Goal: Task Accomplishment & Management: Use online tool/utility

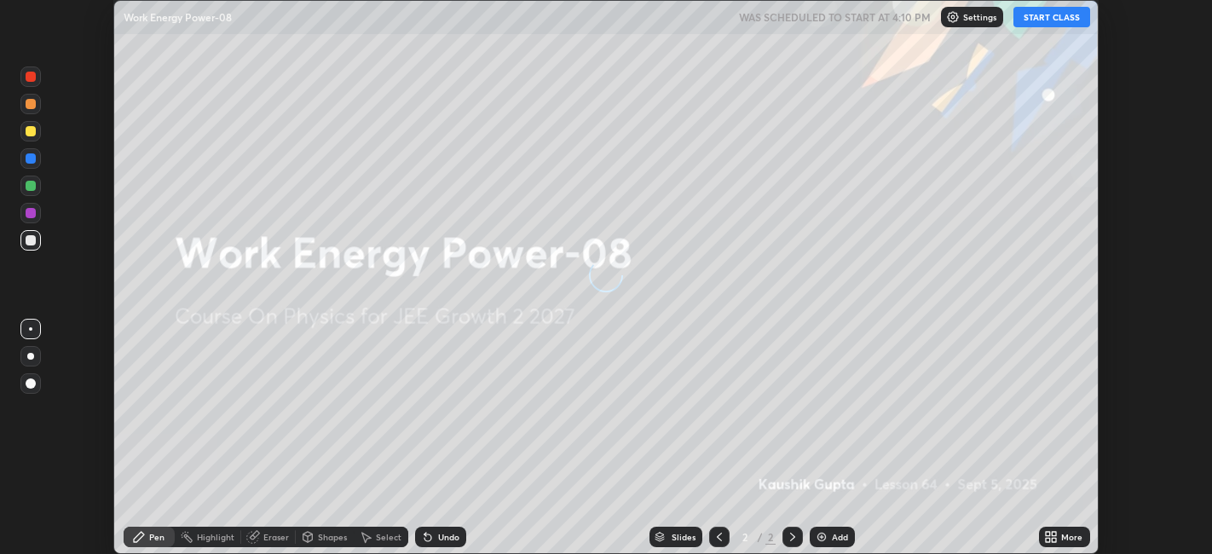
scroll to position [554, 1212]
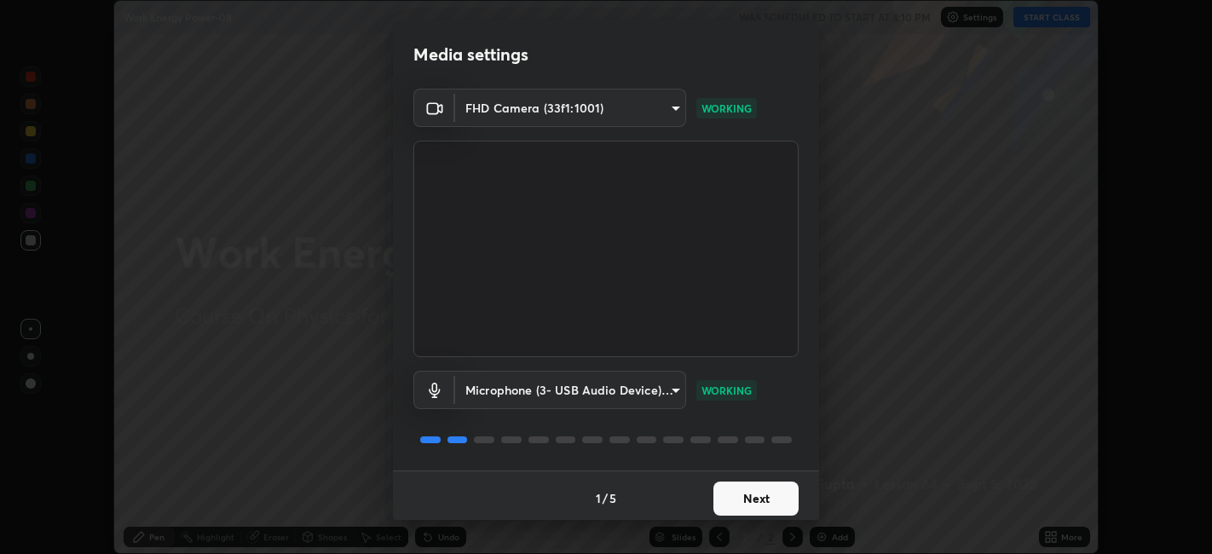
click at [743, 500] on button "Next" at bounding box center [756, 499] width 85 height 34
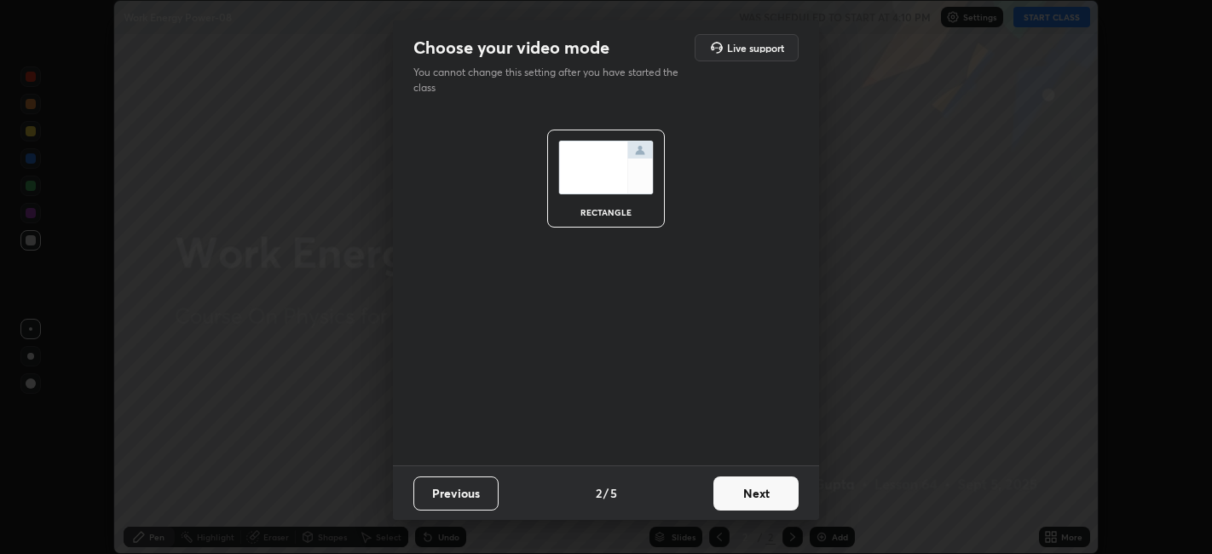
click at [750, 503] on button "Next" at bounding box center [756, 494] width 85 height 34
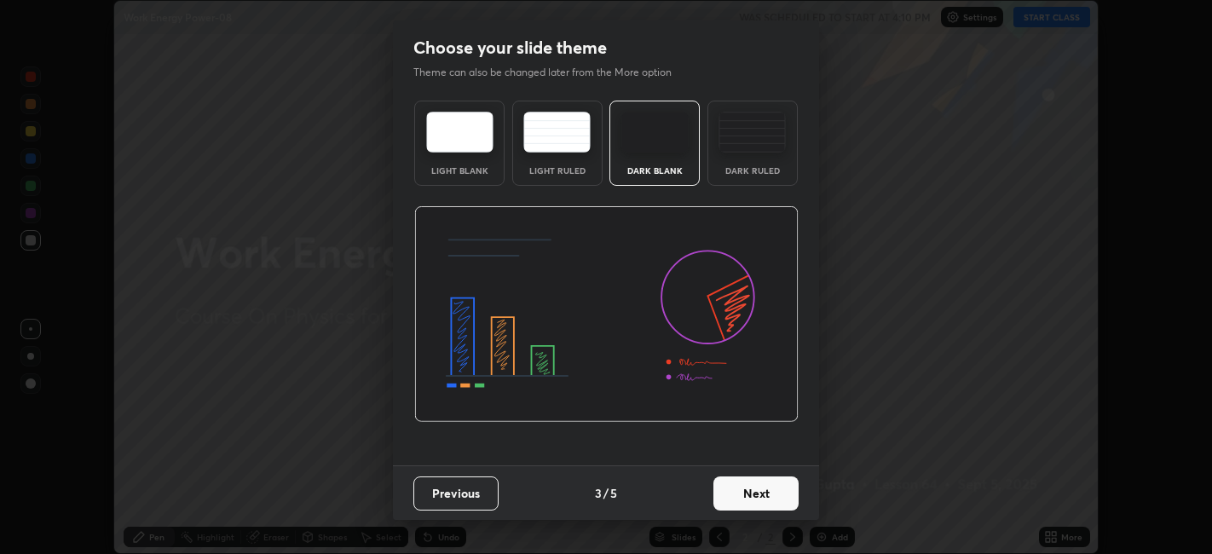
click at [751, 500] on button "Next" at bounding box center [756, 494] width 85 height 34
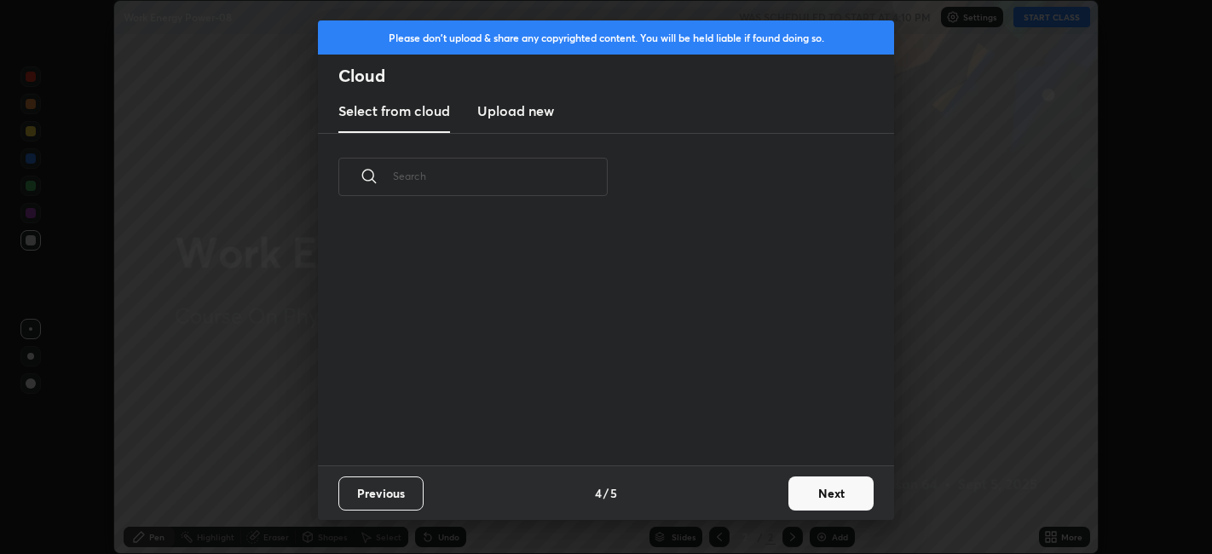
click at [816, 495] on button "Next" at bounding box center [831, 494] width 85 height 34
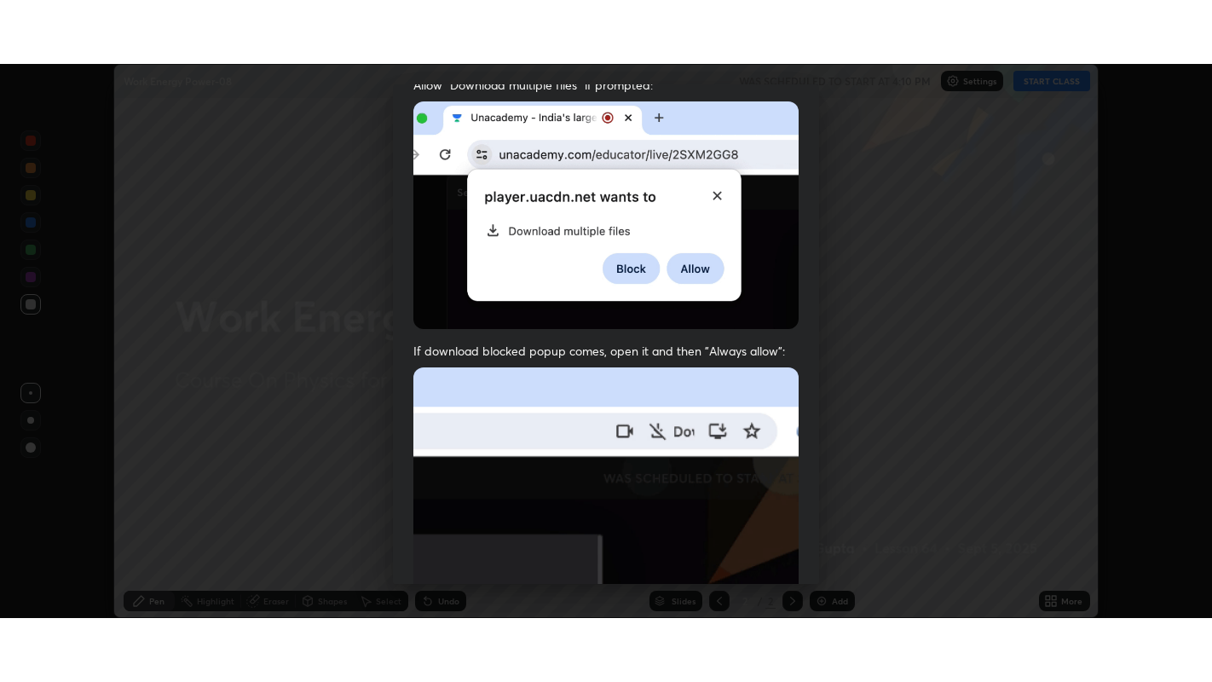
scroll to position [352, 0]
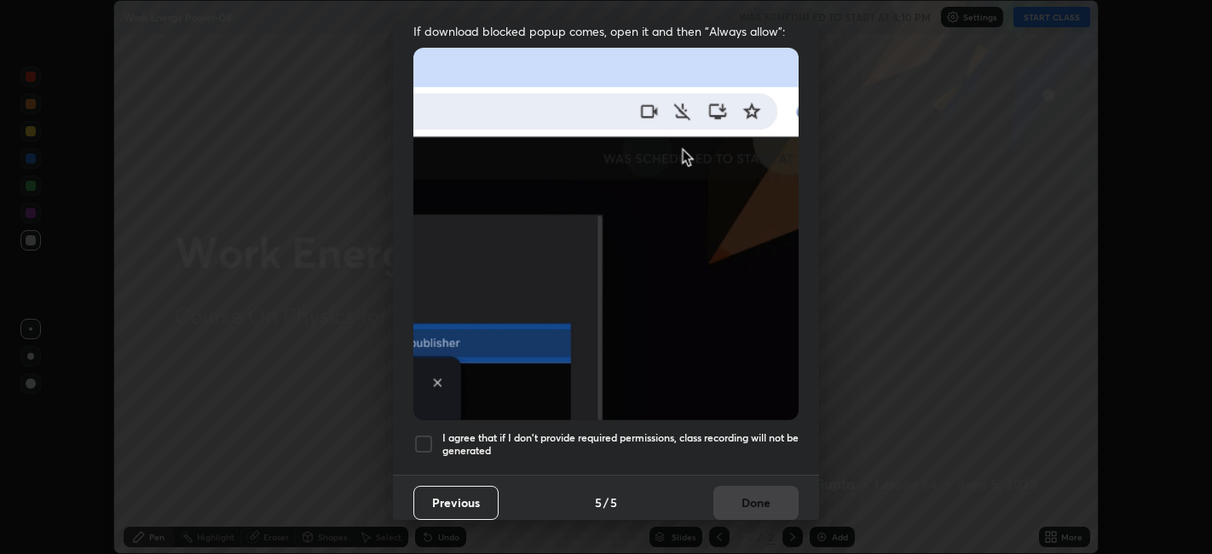
click at [427, 442] on div at bounding box center [423, 444] width 20 height 20
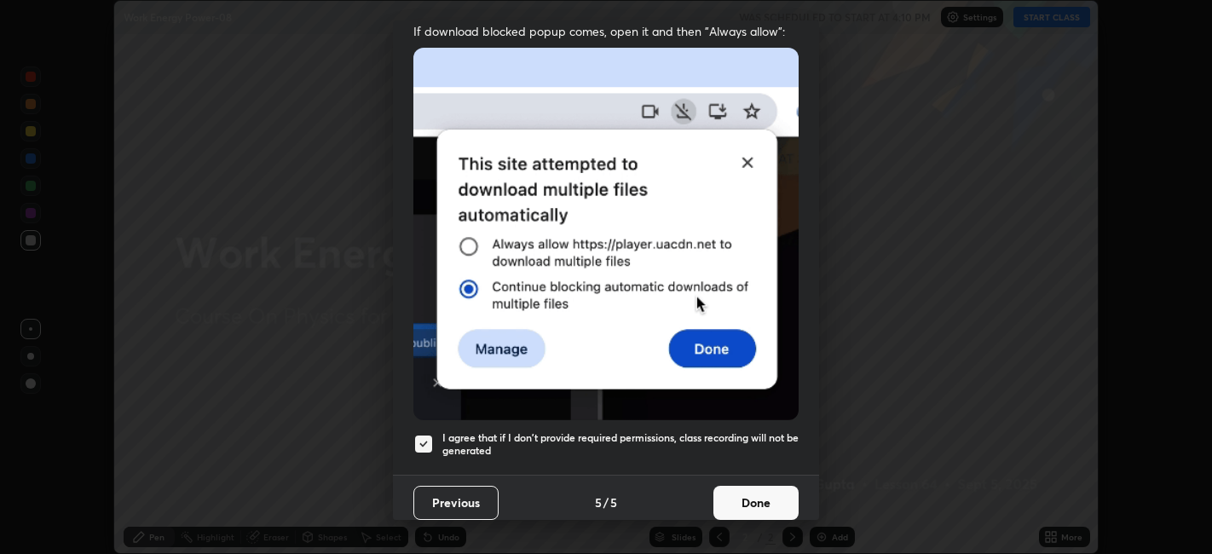
click at [739, 495] on button "Done" at bounding box center [756, 503] width 85 height 34
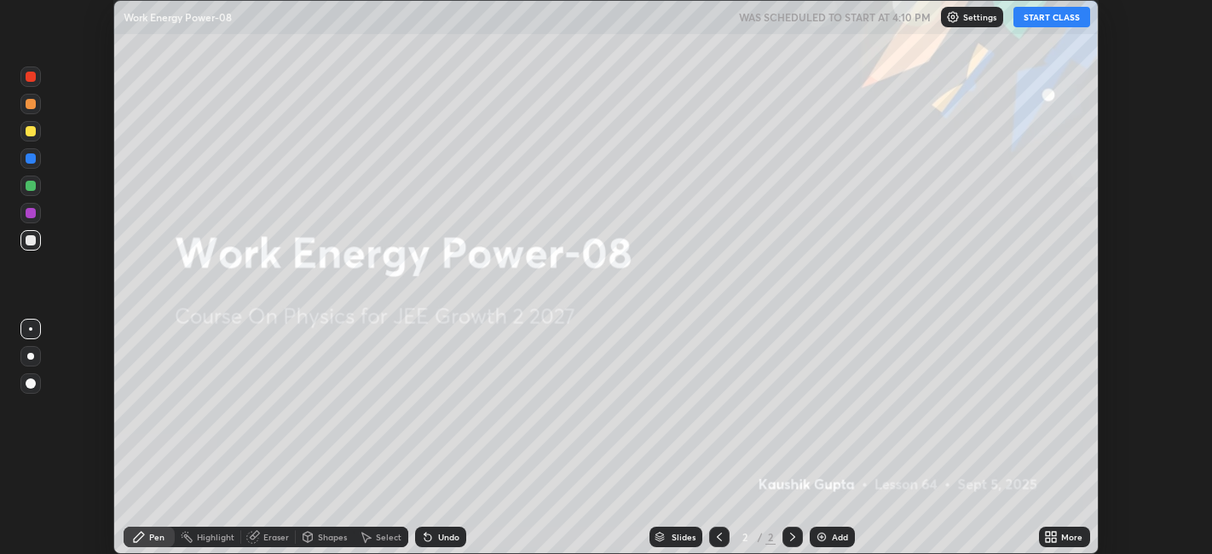
click at [1050, 538] on icon at bounding box center [1048, 540] width 4 height 4
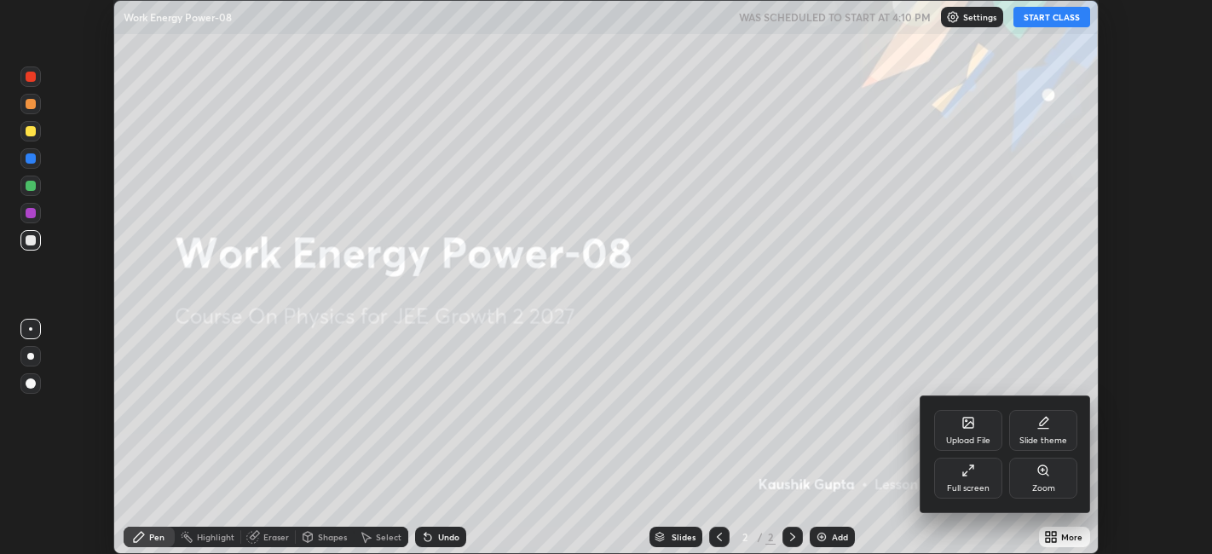
click at [962, 484] on div "Full screen" at bounding box center [968, 488] width 43 height 9
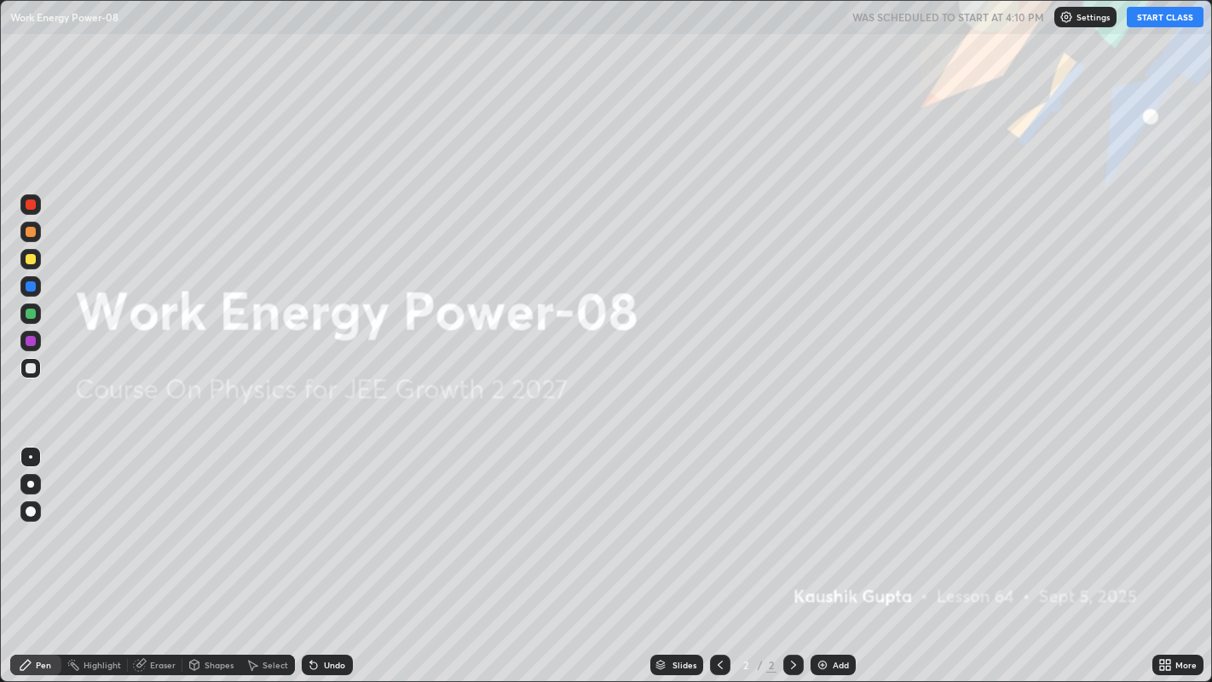
scroll to position [682, 1212]
click at [1170, 26] on button "START CLASS" at bounding box center [1165, 17] width 77 height 20
click at [826, 553] on img at bounding box center [823, 665] width 14 height 14
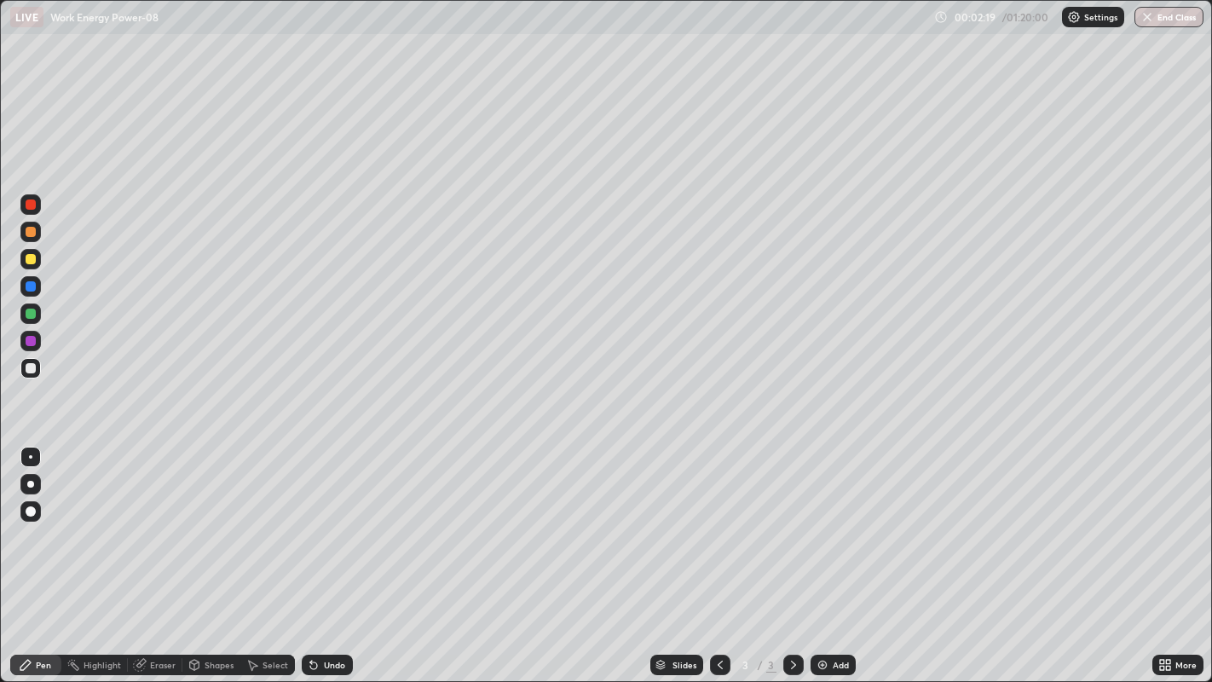
click at [218, 553] on div "Shapes" at bounding box center [219, 665] width 29 height 9
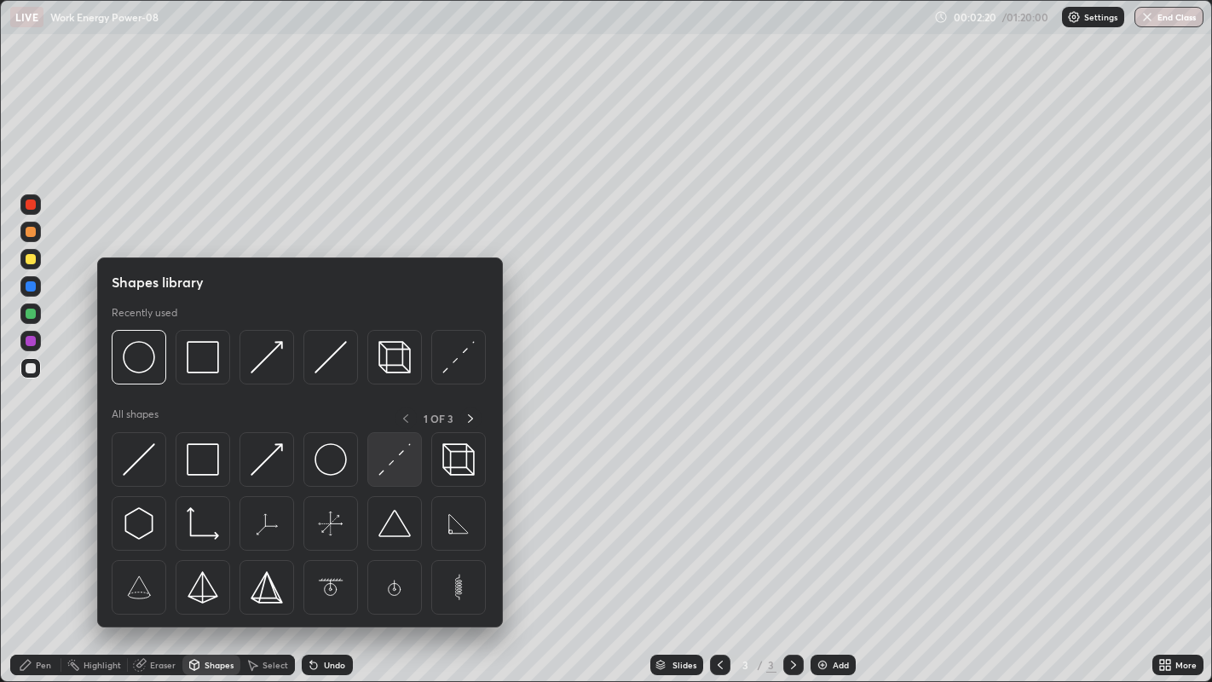
click at [401, 464] on img at bounding box center [395, 459] width 32 height 32
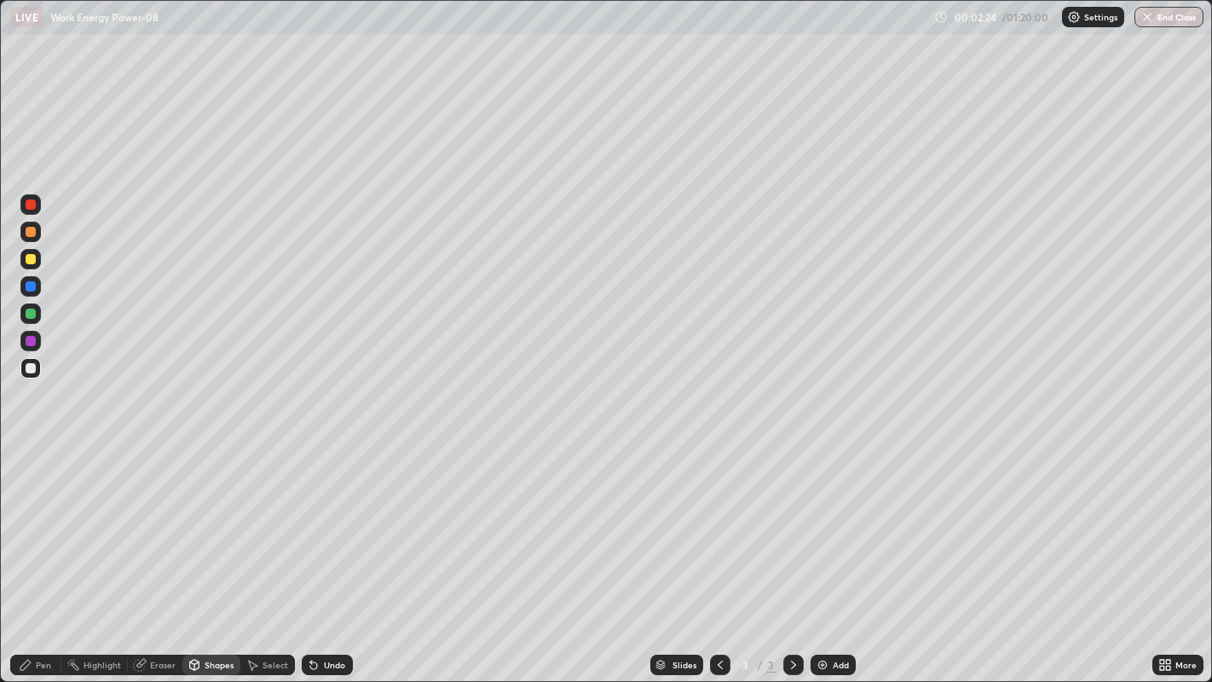
click at [34, 553] on div "Pen" at bounding box center [35, 665] width 51 height 20
click at [343, 553] on div "Undo" at bounding box center [327, 665] width 51 height 20
click at [327, 553] on div "Undo" at bounding box center [327, 665] width 51 height 20
click at [155, 553] on div "Eraser" at bounding box center [163, 665] width 26 height 9
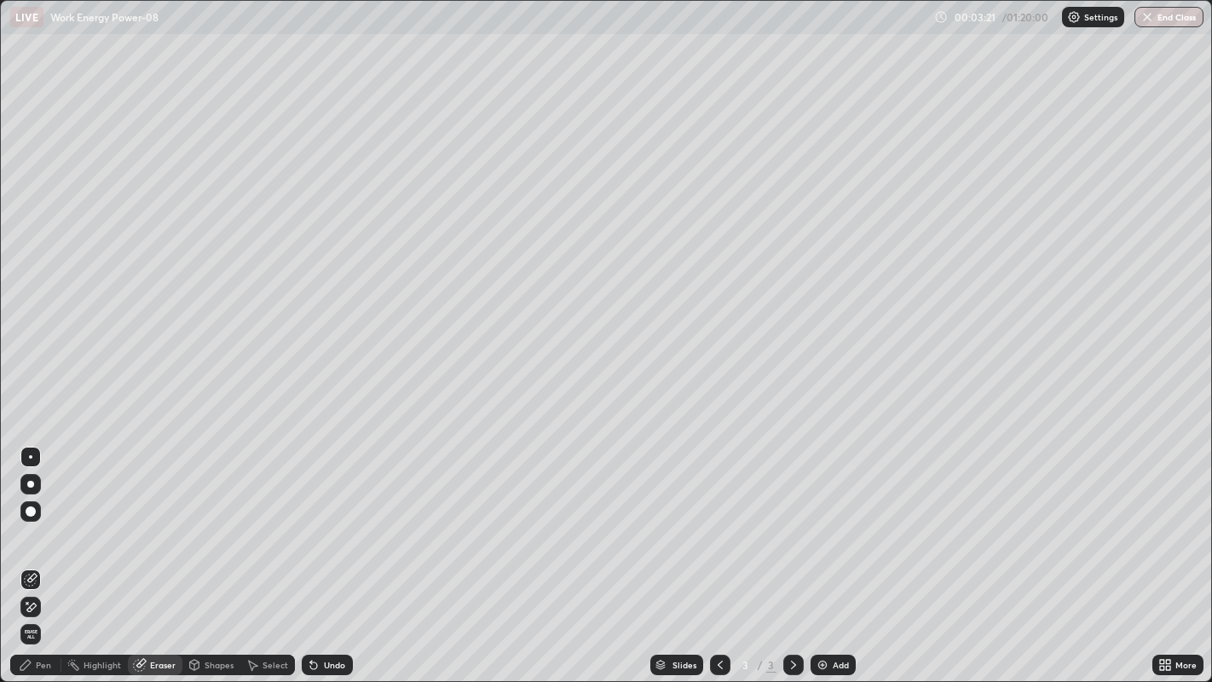
click at [33, 553] on span "Erase all" at bounding box center [30, 634] width 19 height 10
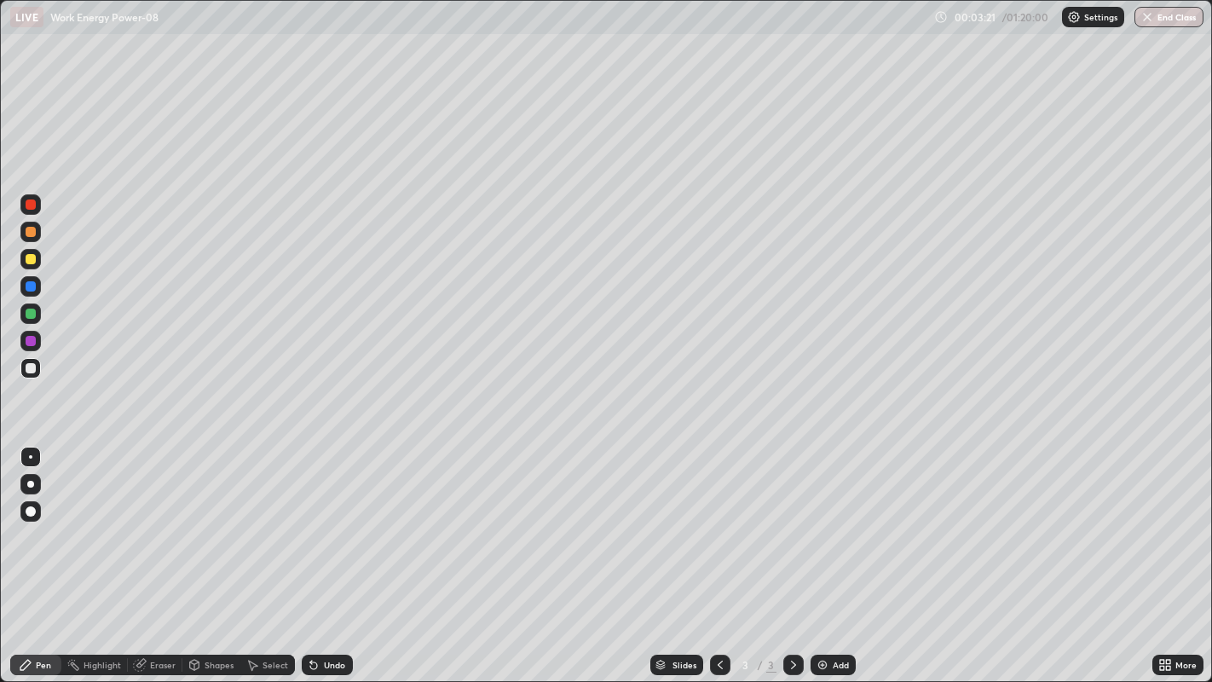
click at [23, 553] on icon at bounding box center [26, 665] width 14 height 14
click at [208, 553] on div "Shapes" at bounding box center [219, 665] width 29 height 9
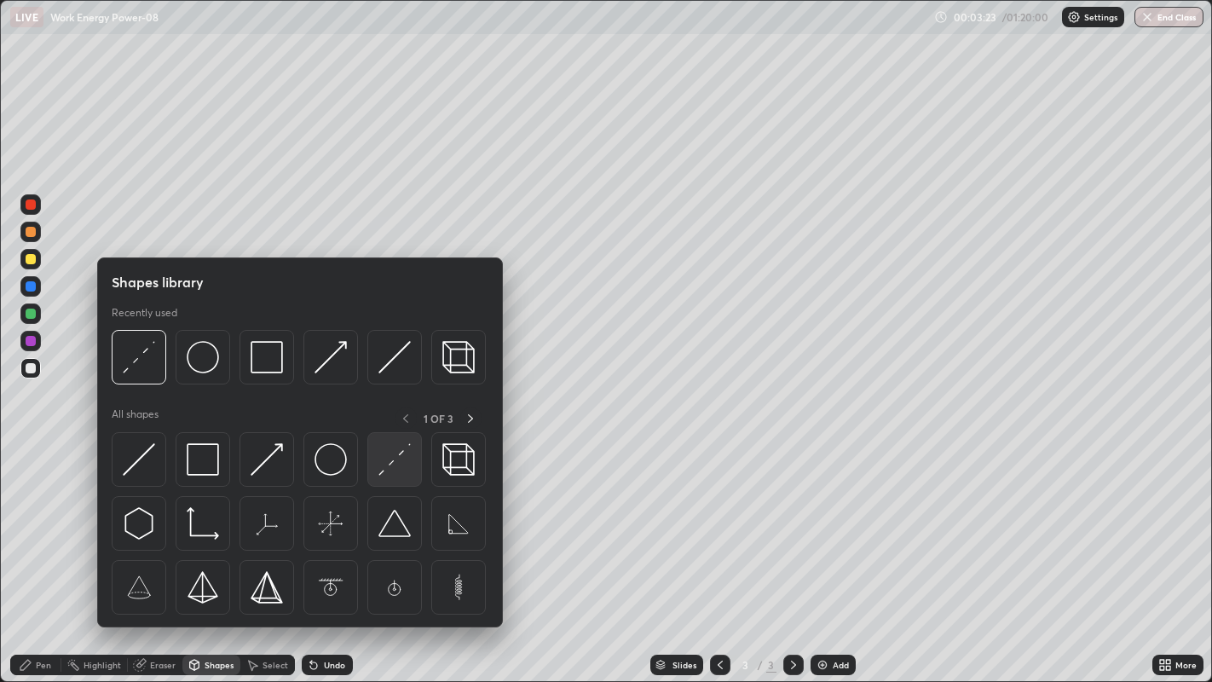
click at [396, 465] on img at bounding box center [395, 459] width 32 height 32
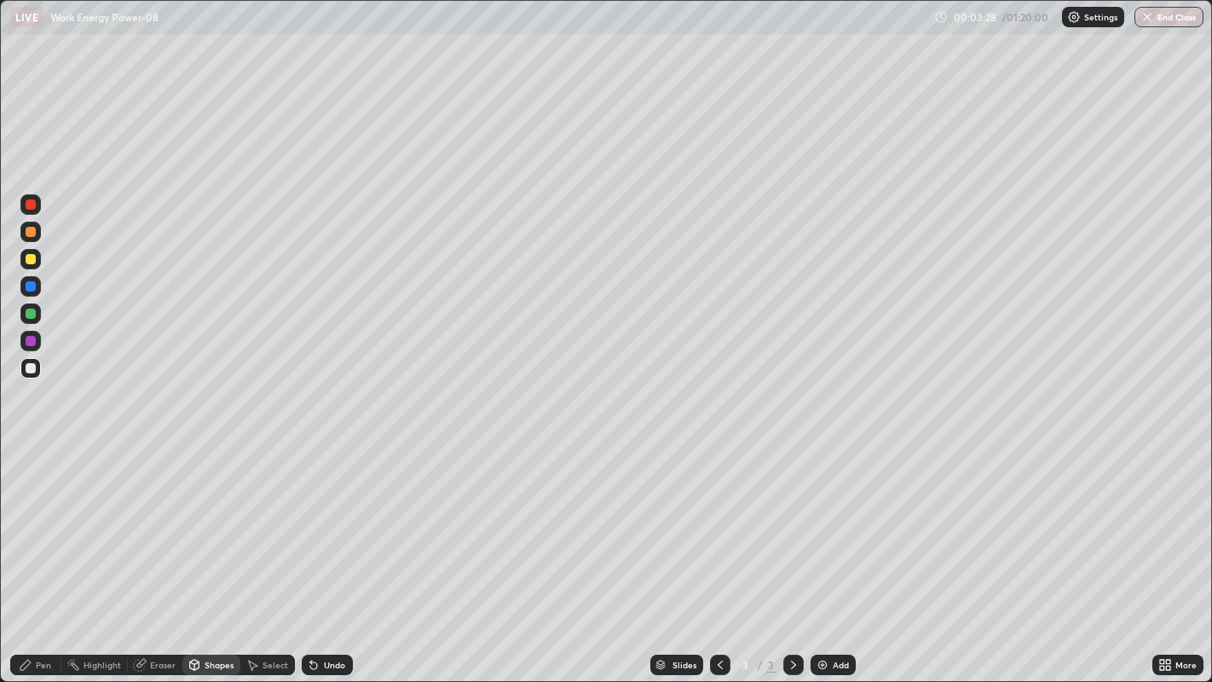
click at [33, 553] on div "Pen" at bounding box center [35, 665] width 51 height 20
click at [30, 345] on div at bounding box center [31, 341] width 10 height 10
click at [32, 315] on div at bounding box center [31, 314] width 10 height 10
click at [312, 553] on icon at bounding box center [313, 665] width 7 height 7
click at [28, 234] on div at bounding box center [31, 232] width 10 height 10
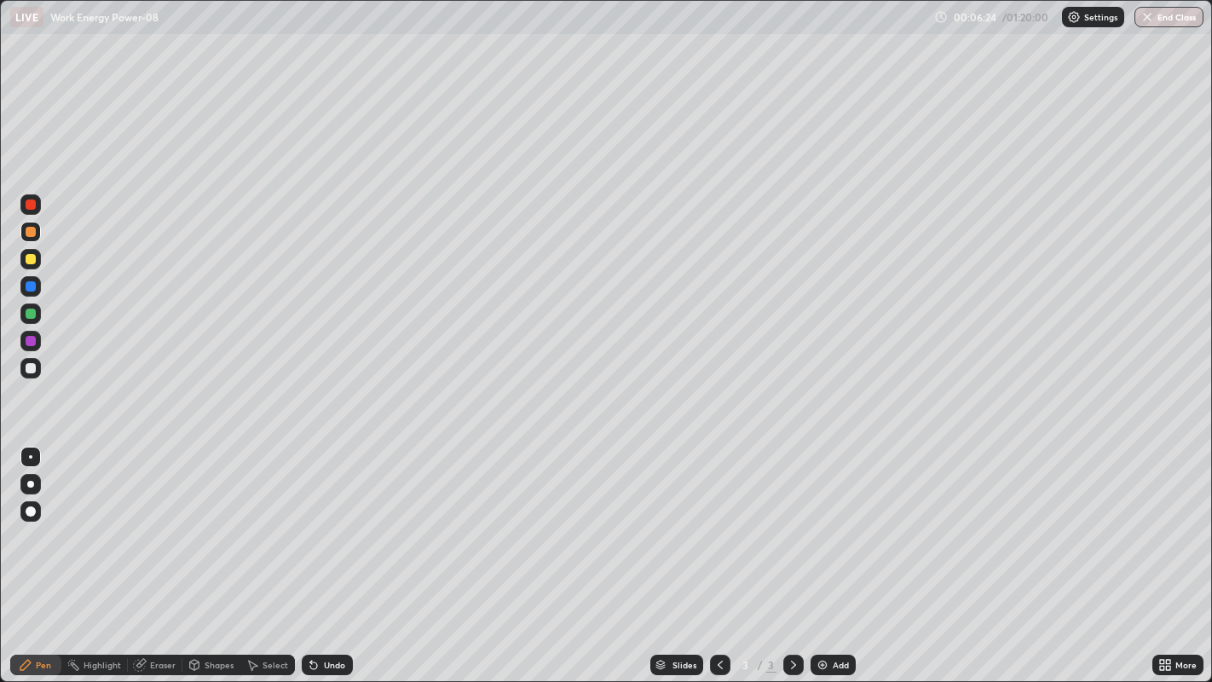
click at [29, 290] on div at bounding box center [31, 286] width 10 height 10
click at [332, 553] on div "Undo" at bounding box center [334, 665] width 21 height 9
click at [326, 553] on div "Undo" at bounding box center [327, 665] width 51 height 20
click at [319, 553] on div "Undo" at bounding box center [327, 665] width 51 height 20
click at [17, 204] on div at bounding box center [30, 204] width 27 height 27
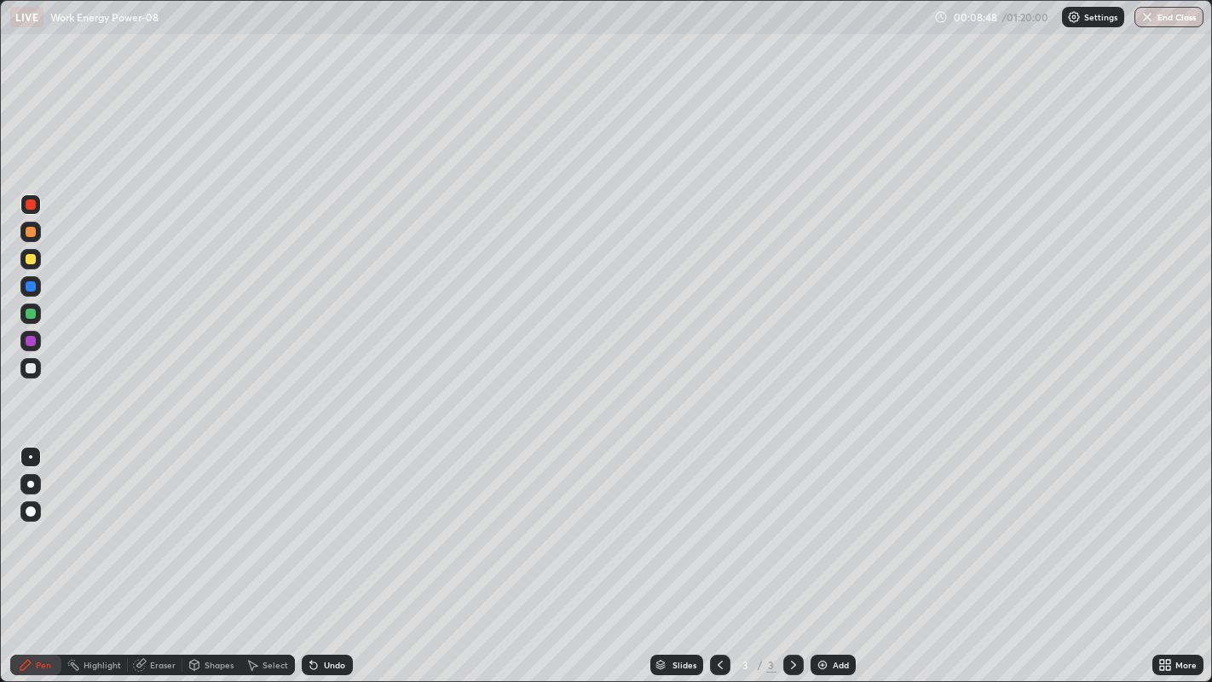
click at [324, 553] on div "Undo" at bounding box center [327, 665] width 51 height 20
click at [833, 553] on div "Add" at bounding box center [841, 665] width 16 height 9
click at [32, 373] on div at bounding box center [30, 368] width 20 height 20
click at [32, 203] on div at bounding box center [31, 204] width 10 height 10
click at [31, 553] on icon at bounding box center [26, 665] width 14 height 14
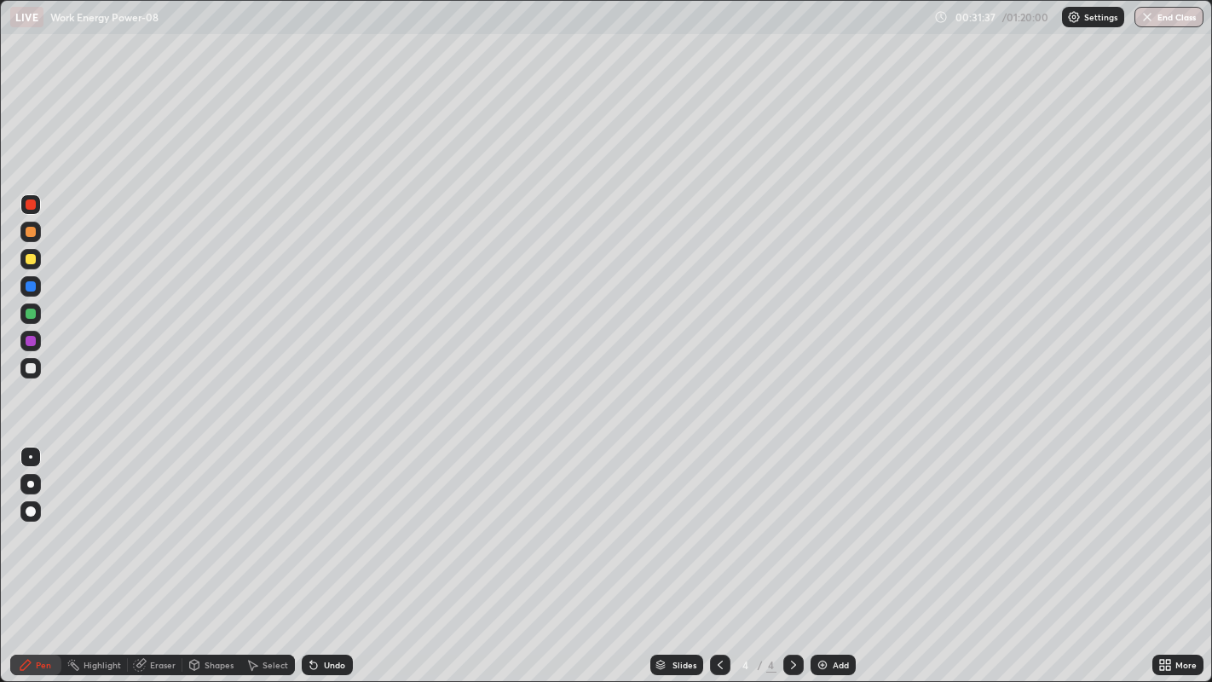
click at [31, 318] on div at bounding box center [31, 314] width 10 height 10
click at [341, 553] on div "Undo" at bounding box center [334, 665] width 21 height 9
click at [30, 368] on div at bounding box center [31, 368] width 10 height 10
click at [34, 209] on div at bounding box center [30, 204] width 20 height 20
click at [30, 339] on div at bounding box center [31, 341] width 10 height 10
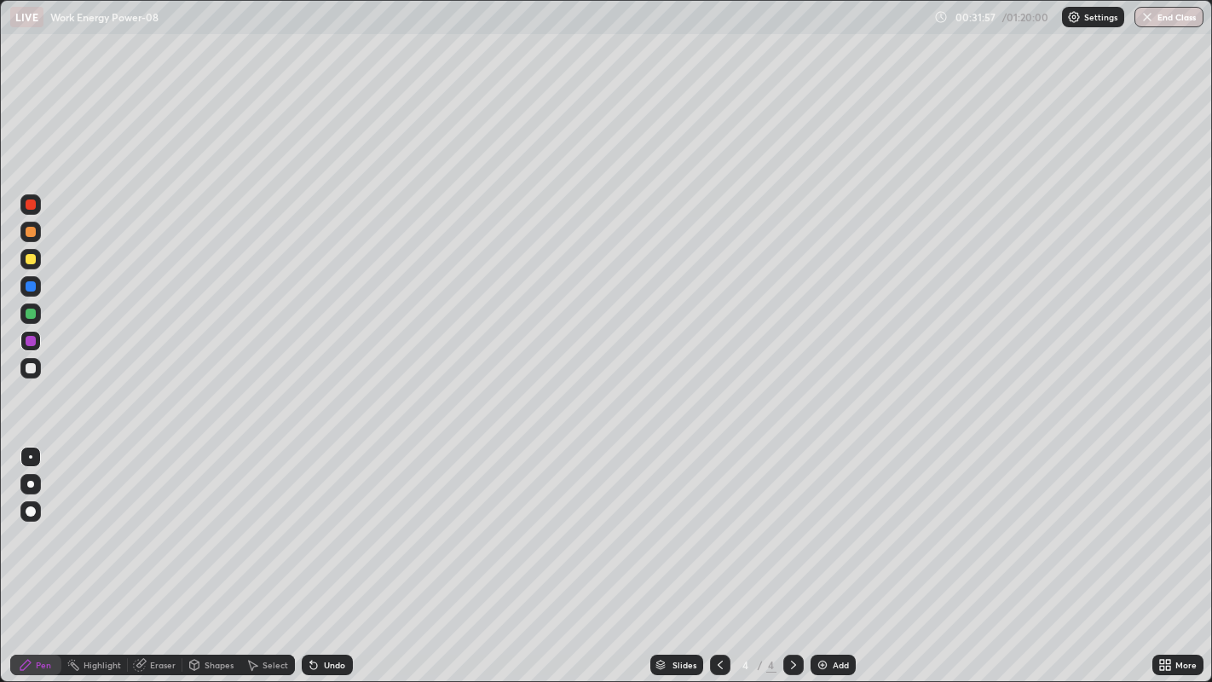
click at [327, 553] on div "Undo" at bounding box center [334, 665] width 21 height 9
click at [322, 553] on div "Undo" at bounding box center [327, 665] width 51 height 20
click at [311, 553] on icon at bounding box center [313, 665] width 7 height 7
click at [327, 553] on div "Undo" at bounding box center [334, 665] width 21 height 9
click at [33, 259] on div at bounding box center [31, 259] width 10 height 10
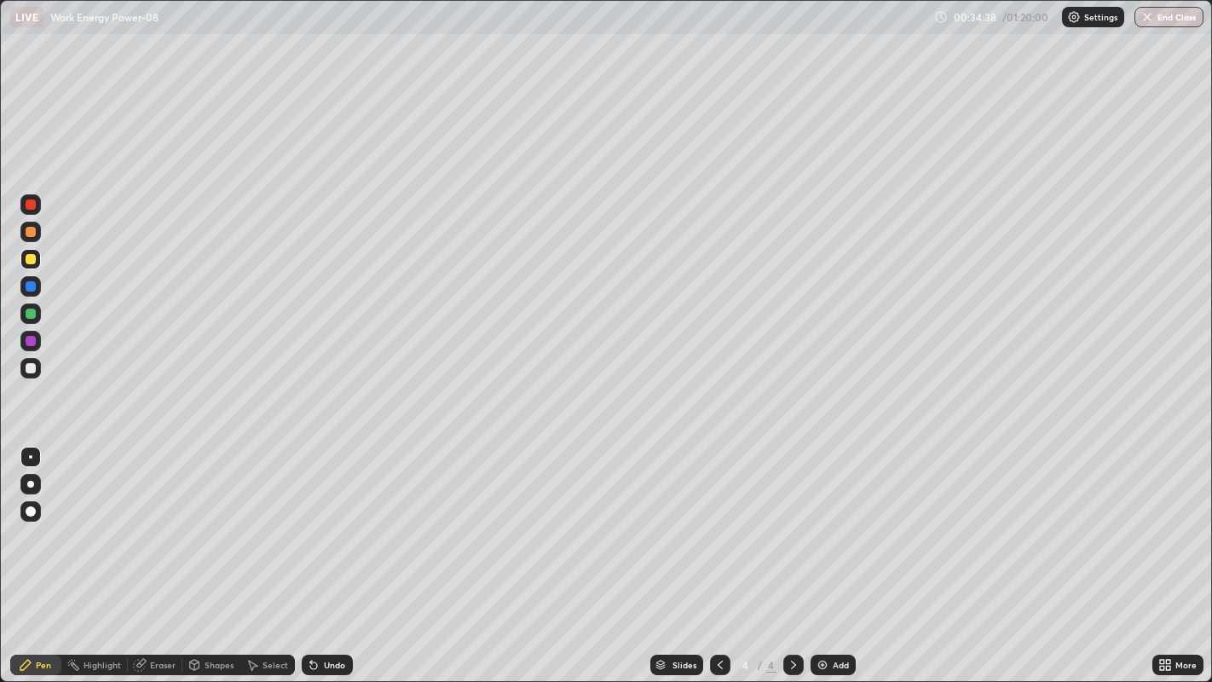
click at [149, 553] on div "Eraser" at bounding box center [155, 665] width 55 height 20
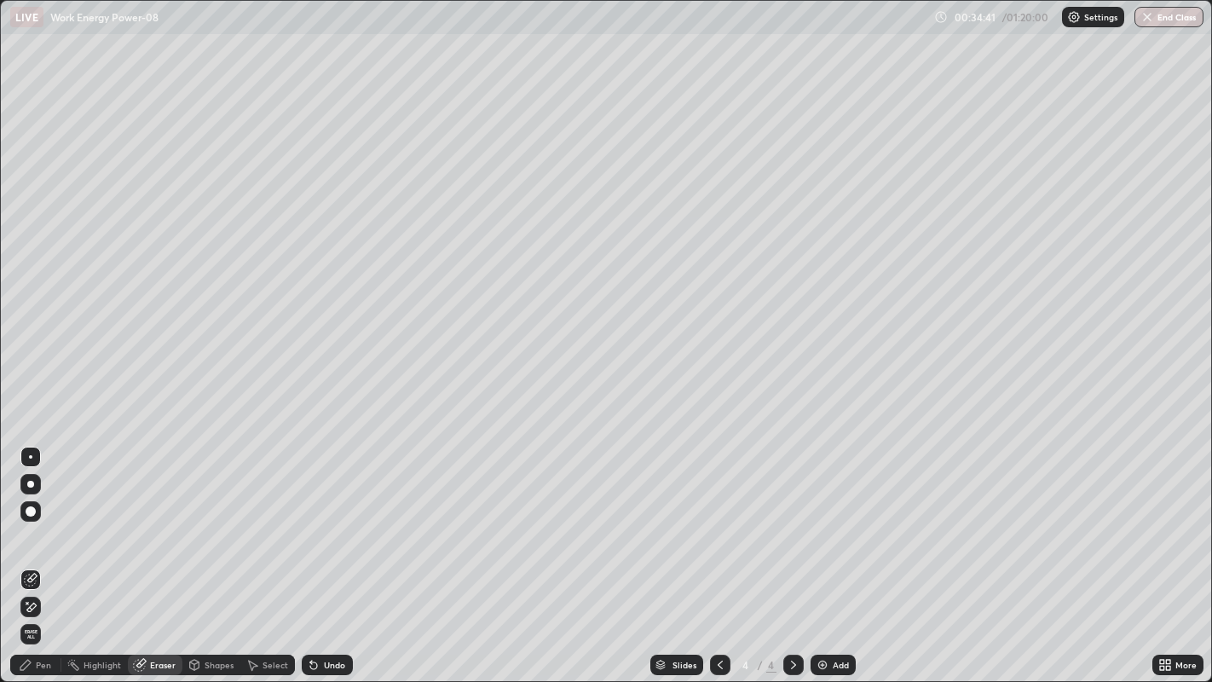
click at [38, 553] on div "Pen" at bounding box center [43, 665] width 15 height 9
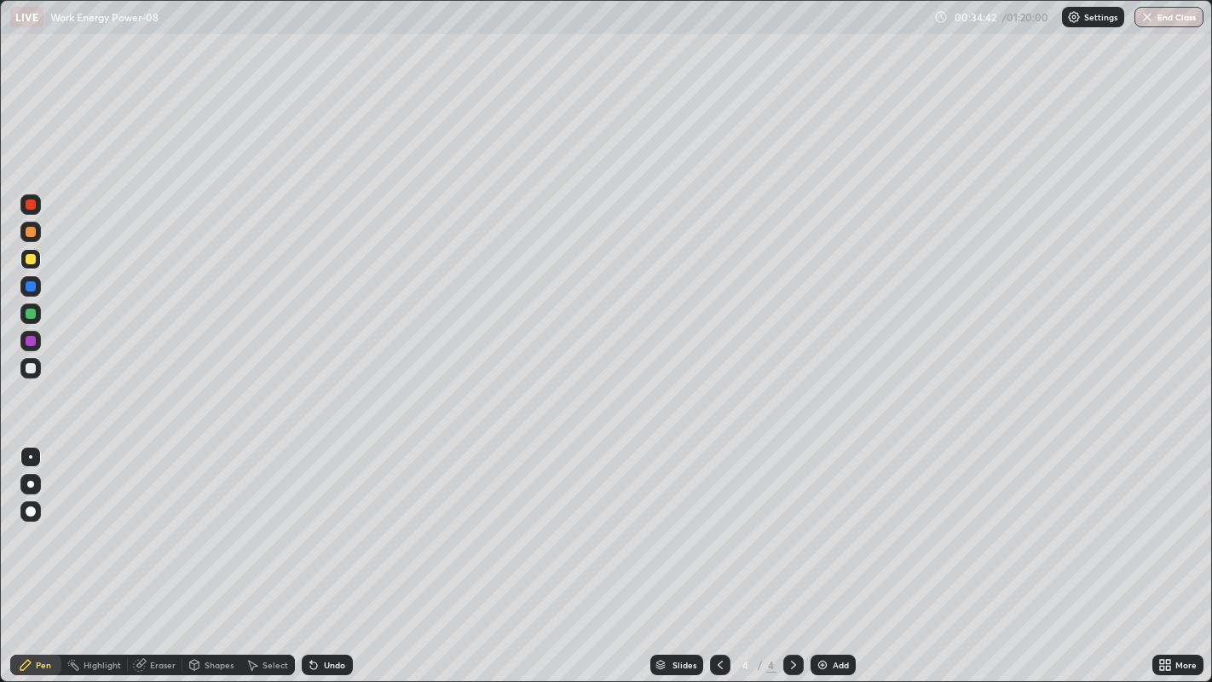
click at [34, 342] on div at bounding box center [31, 341] width 10 height 10
click at [32, 261] on div at bounding box center [31, 259] width 10 height 10
click at [338, 553] on div "Undo" at bounding box center [334, 665] width 21 height 9
click at [332, 553] on div "Undo" at bounding box center [334, 665] width 21 height 9
click at [338, 553] on div "Undo" at bounding box center [327, 665] width 51 height 20
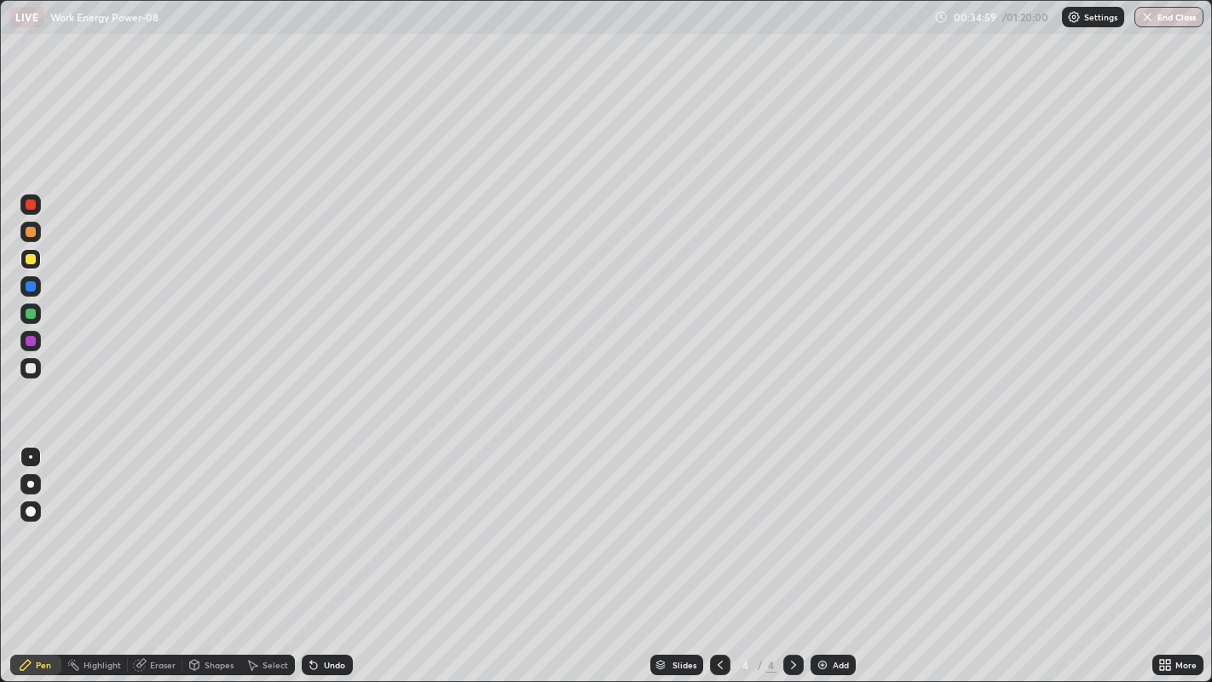
click at [339, 553] on div "Undo" at bounding box center [334, 665] width 21 height 9
click at [338, 553] on div "Undo" at bounding box center [334, 665] width 21 height 9
click at [337, 553] on div "Undo" at bounding box center [334, 665] width 21 height 9
click at [338, 553] on div "Undo" at bounding box center [334, 665] width 21 height 9
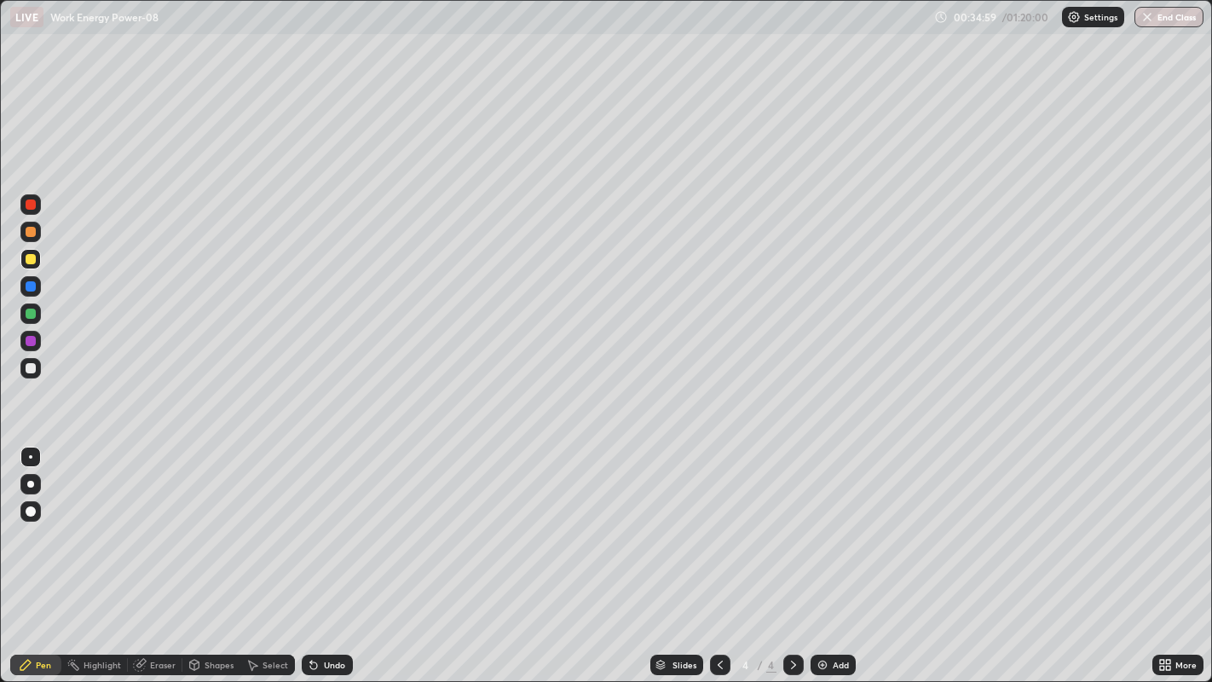
click at [331, 553] on div "Undo" at bounding box center [334, 665] width 21 height 9
click at [317, 553] on icon at bounding box center [314, 665] width 14 height 14
click at [311, 553] on icon at bounding box center [313, 665] width 7 height 7
click at [321, 553] on div "Undo" at bounding box center [327, 665] width 51 height 20
click at [317, 553] on icon at bounding box center [314, 665] width 14 height 14
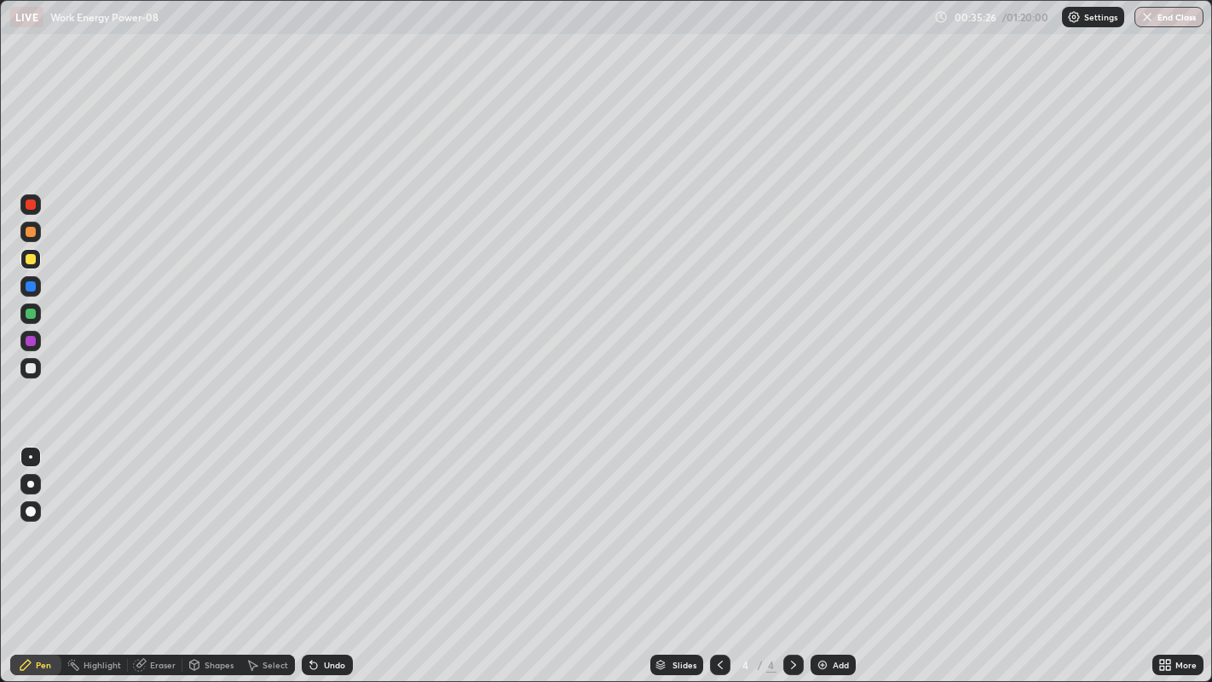
click at [317, 553] on icon at bounding box center [314, 665] width 14 height 14
click at [311, 553] on icon at bounding box center [313, 665] width 7 height 7
click at [310, 553] on icon at bounding box center [311, 662] width 2 height 2
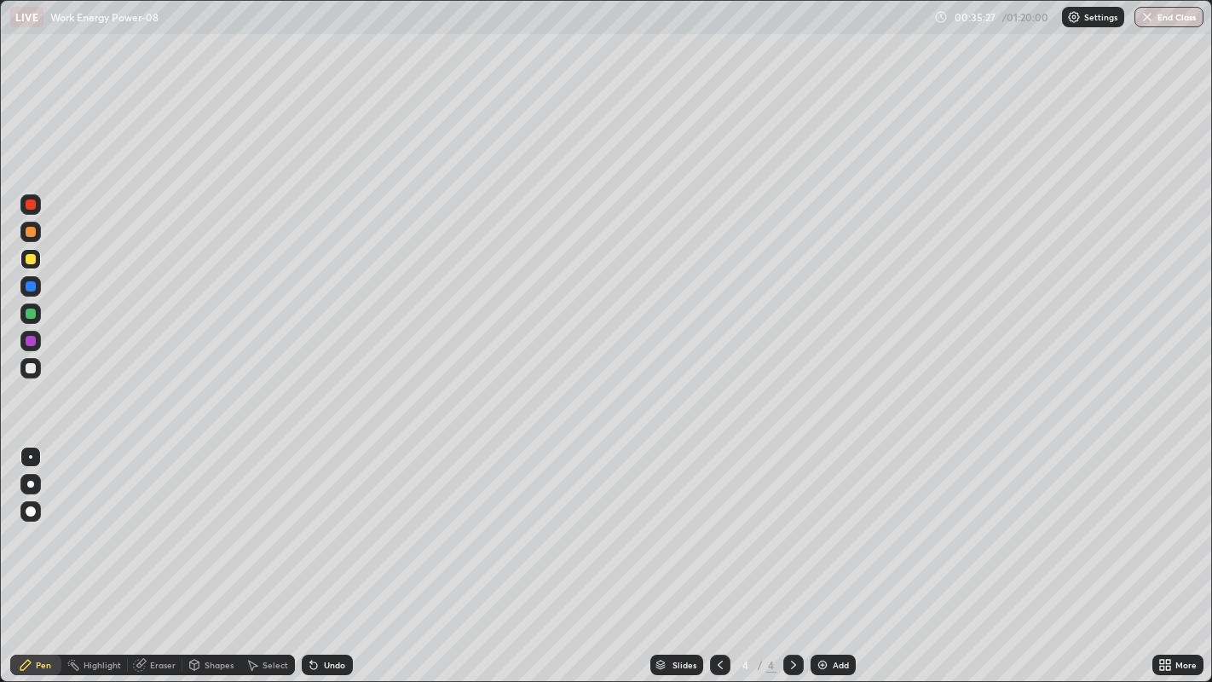
click at [310, 553] on icon at bounding box center [313, 665] width 7 height 7
click at [141, 553] on icon at bounding box center [140, 665] width 14 height 14
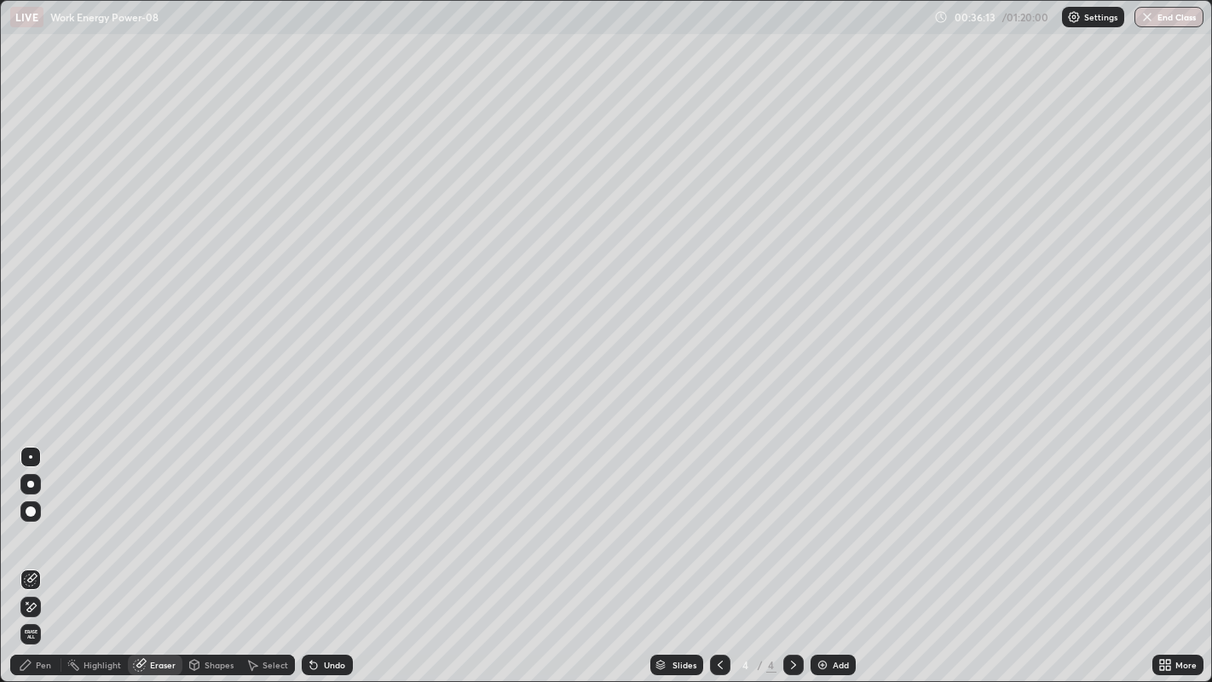
click at [43, 553] on div "Pen" at bounding box center [43, 665] width 15 height 9
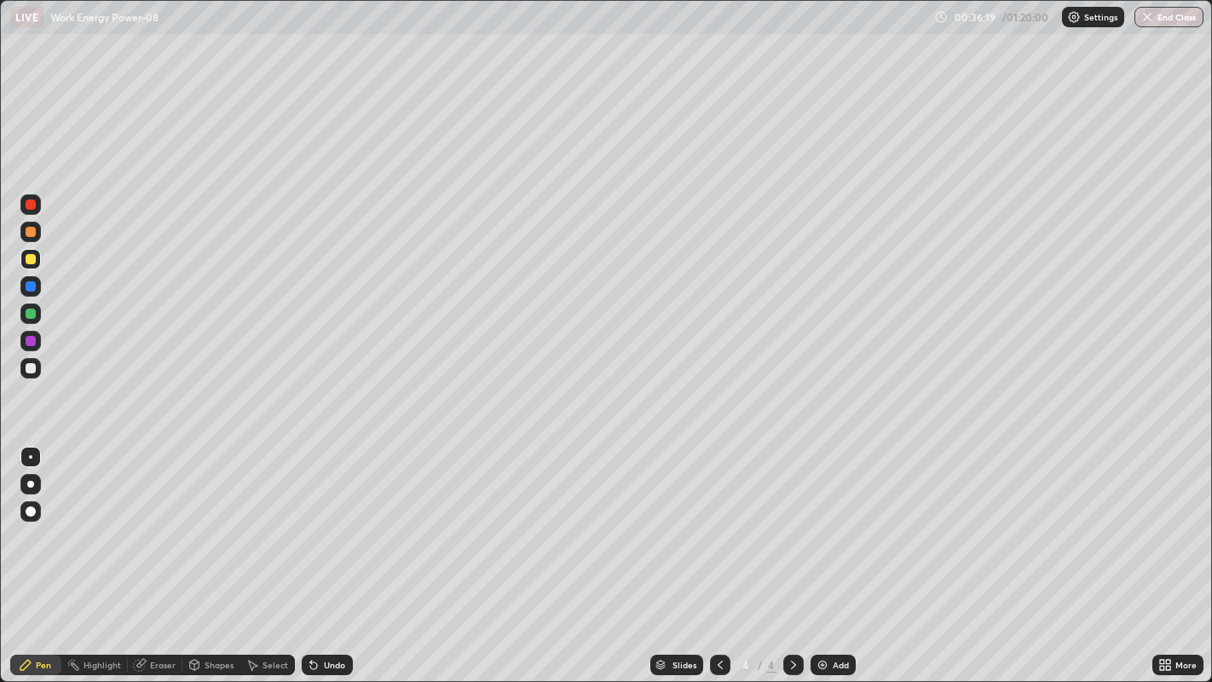
click at [327, 553] on div "Undo" at bounding box center [327, 665] width 51 height 20
click at [323, 553] on div "Undo" at bounding box center [327, 665] width 51 height 20
click at [321, 553] on div "Undo" at bounding box center [327, 665] width 51 height 20
click at [324, 553] on div "Undo" at bounding box center [327, 665] width 51 height 20
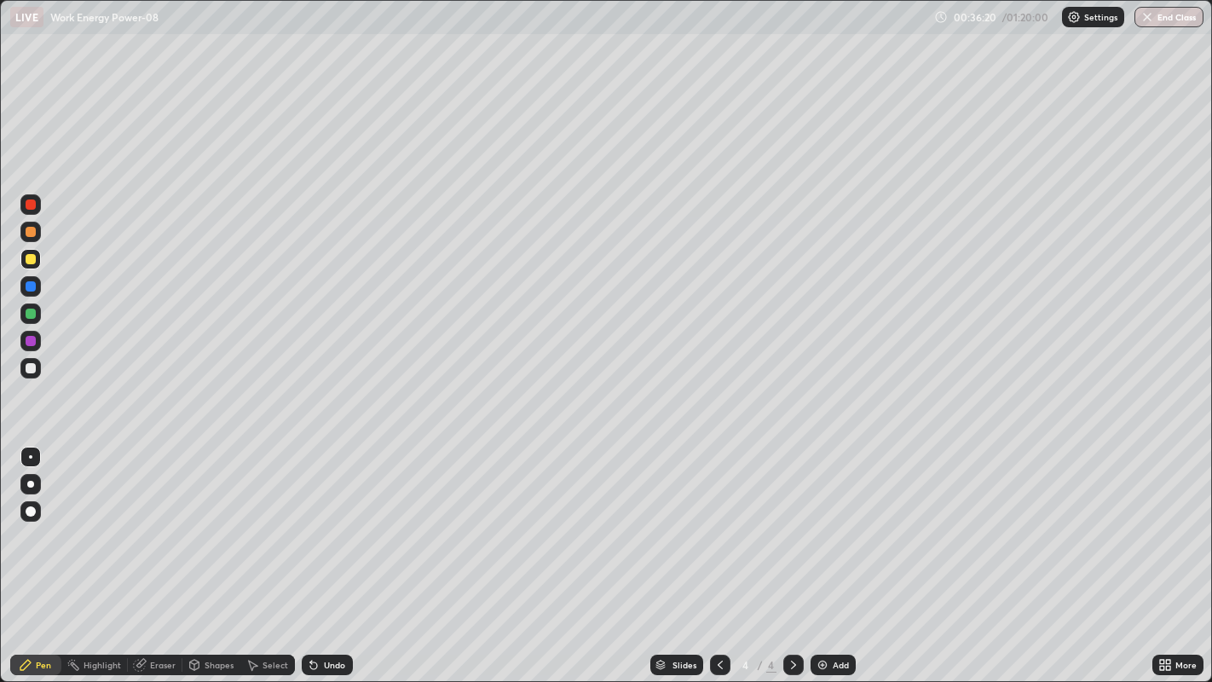
click at [327, 553] on div "Undo" at bounding box center [327, 665] width 51 height 20
click at [150, 553] on div "Eraser" at bounding box center [163, 665] width 26 height 9
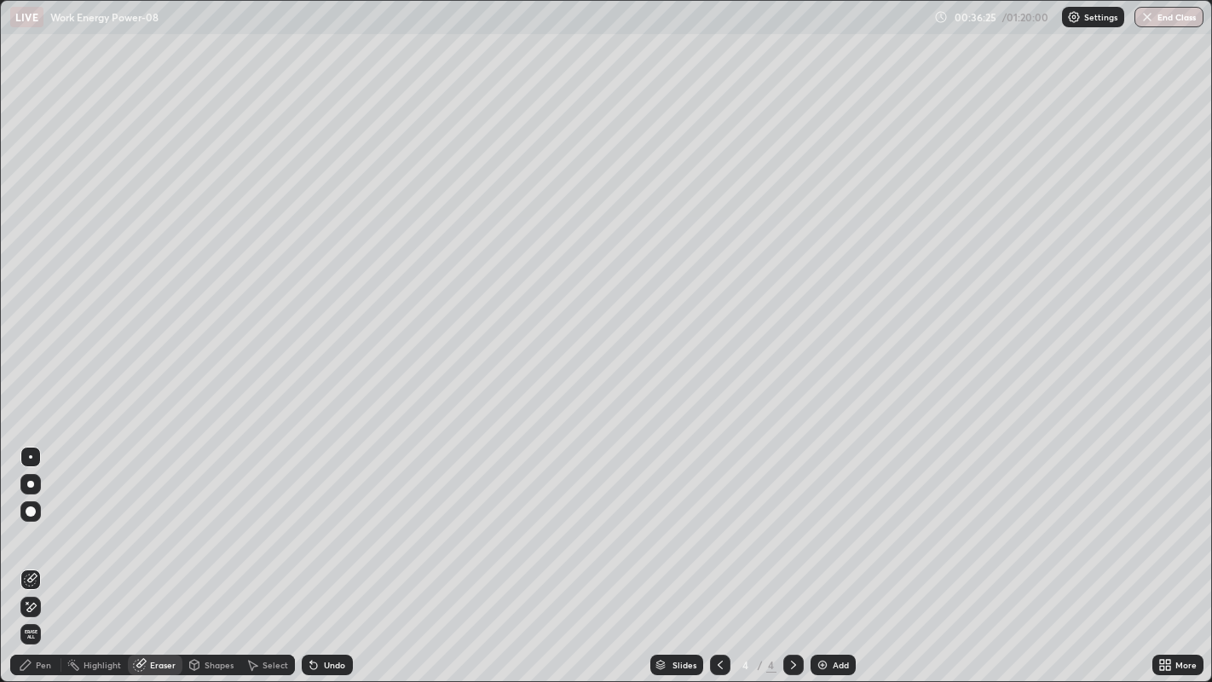
click at [33, 553] on div "Pen" at bounding box center [35, 665] width 51 height 20
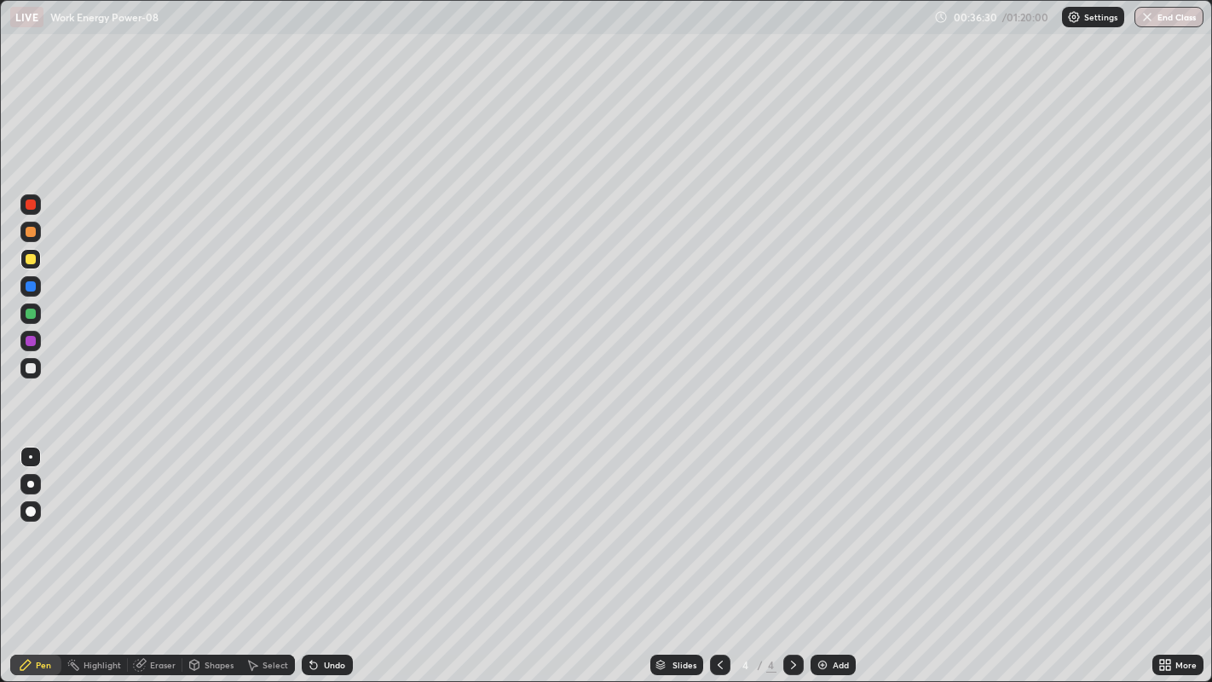
click at [321, 553] on div "Undo" at bounding box center [327, 665] width 51 height 20
click at [310, 553] on icon at bounding box center [311, 662] width 2 height 2
click at [312, 553] on icon at bounding box center [313, 665] width 7 height 7
click at [310, 553] on icon at bounding box center [314, 665] width 14 height 14
click at [309, 553] on div "Undo" at bounding box center [327, 665] width 51 height 20
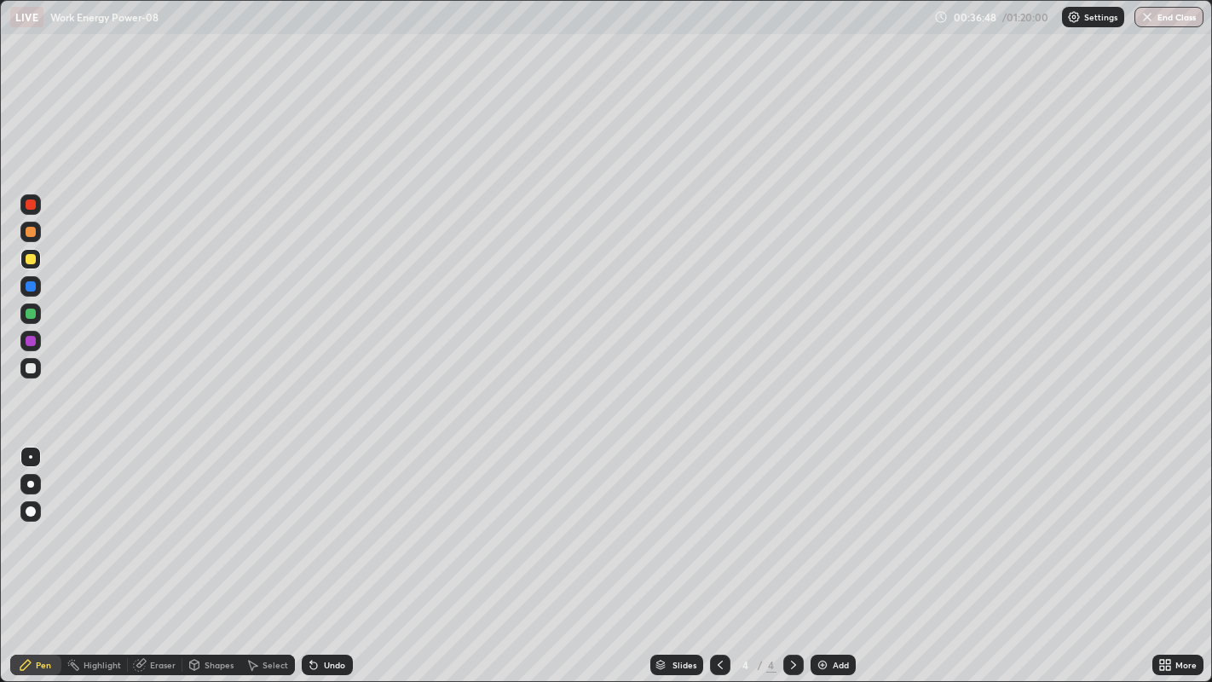
click at [314, 553] on div "Undo" at bounding box center [327, 665] width 51 height 20
click at [316, 553] on div "Undo" at bounding box center [327, 665] width 51 height 20
click at [317, 553] on div "Undo" at bounding box center [327, 665] width 51 height 20
click at [316, 553] on div "Undo" at bounding box center [327, 665] width 51 height 20
click at [317, 553] on div "Undo" at bounding box center [327, 665] width 51 height 20
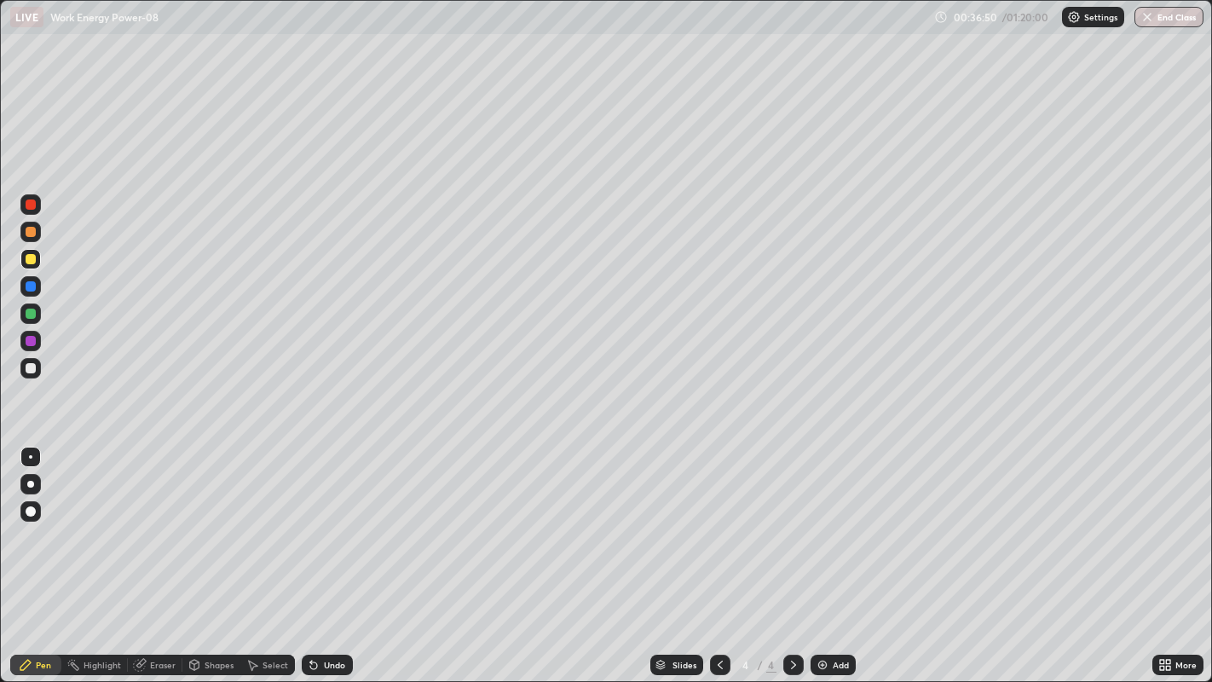
click at [315, 553] on icon at bounding box center [314, 665] width 14 height 14
click at [311, 553] on icon at bounding box center [313, 665] width 7 height 7
click at [334, 553] on div "Undo" at bounding box center [334, 665] width 21 height 9
click at [326, 553] on div "Undo" at bounding box center [334, 665] width 21 height 9
click at [327, 553] on div "Undo" at bounding box center [334, 665] width 21 height 9
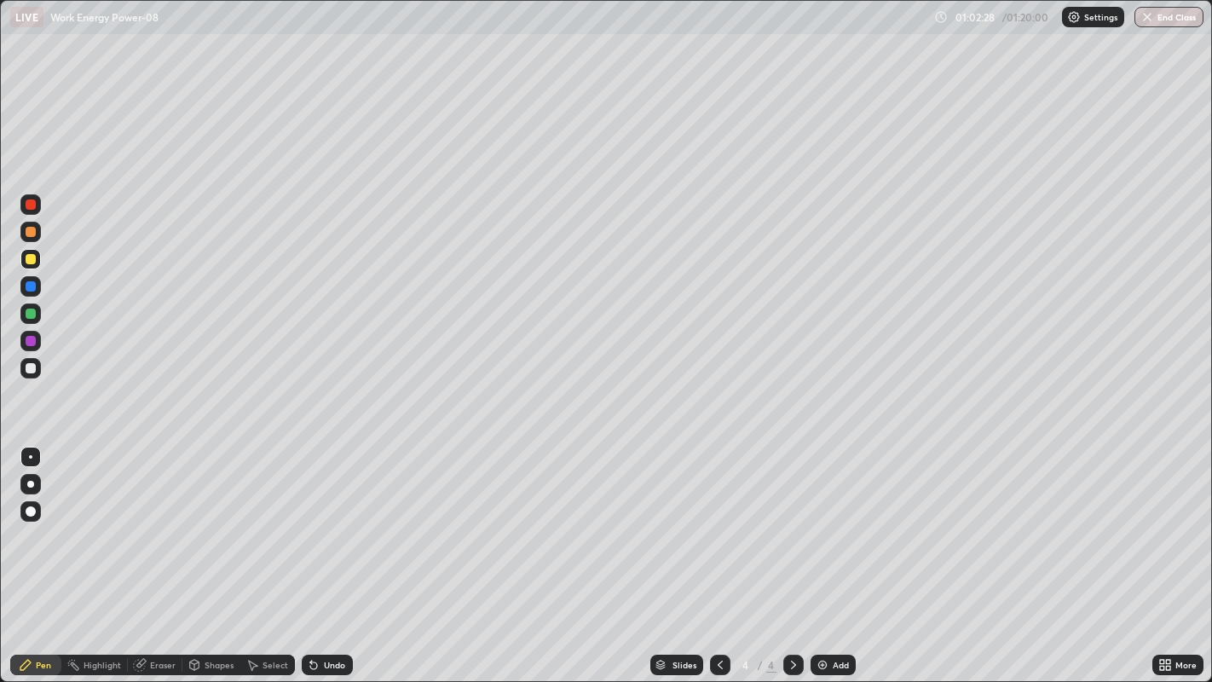
click at [1147, 20] on img "button" at bounding box center [1148, 17] width 14 height 14
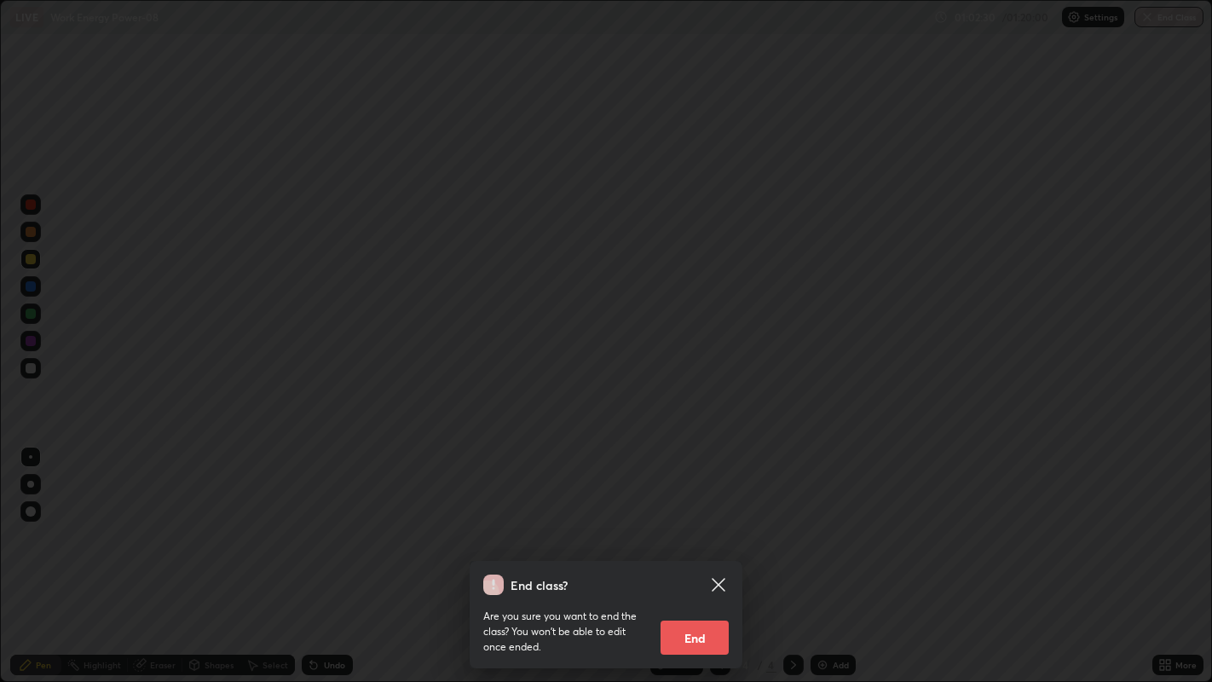
click at [693, 553] on button "End" at bounding box center [695, 638] width 68 height 34
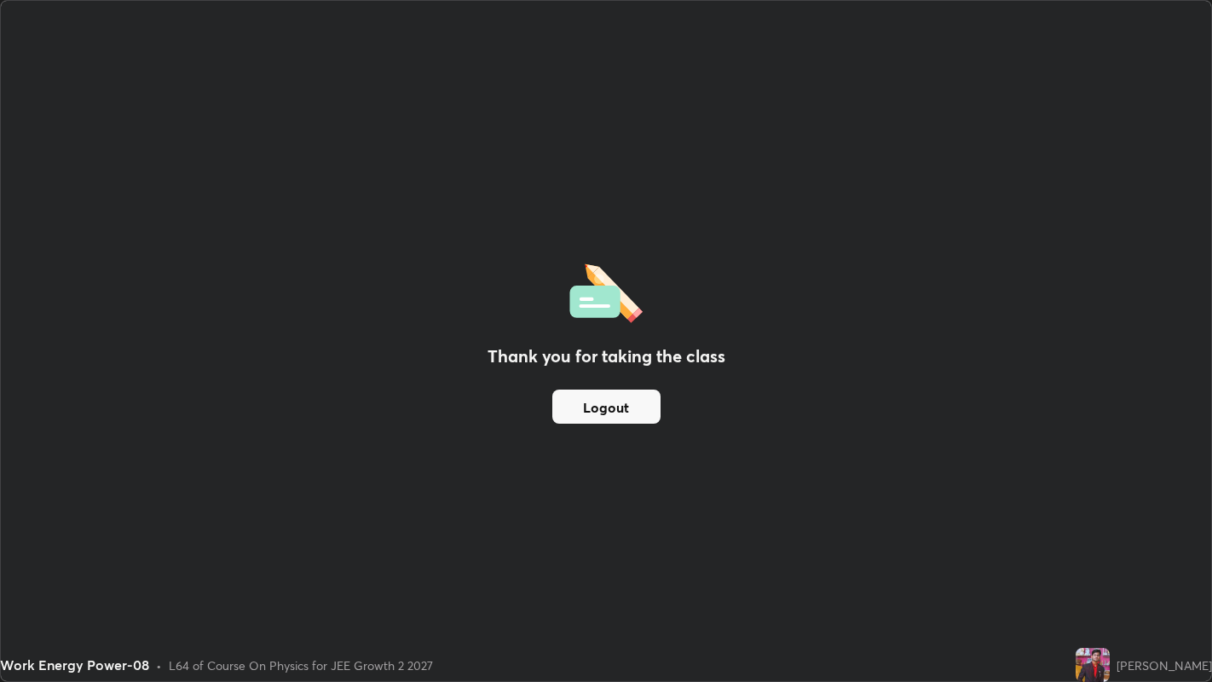
click at [631, 411] on button "Logout" at bounding box center [606, 407] width 108 height 34
